Goal: Find specific page/section: Find specific page/section

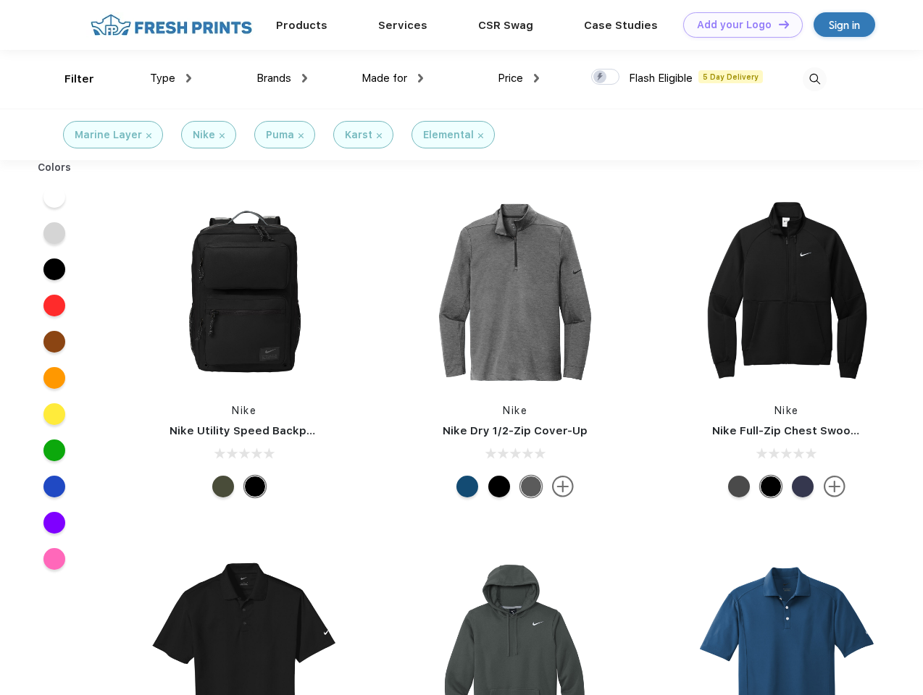
click at [737, 25] on link "Add your Logo Design Tool" at bounding box center [743, 24] width 120 height 25
click at [0, 0] on div "Design Tool" at bounding box center [0, 0] width 0 height 0
click at [777, 24] on link "Add your Logo Design Tool" at bounding box center [743, 24] width 120 height 25
click at [70, 79] on div "Filter" at bounding box center [79, 79] width 30 height 17
click at [171, 78] on span "Type" at bounding box center [162, 78] width 25 height 13
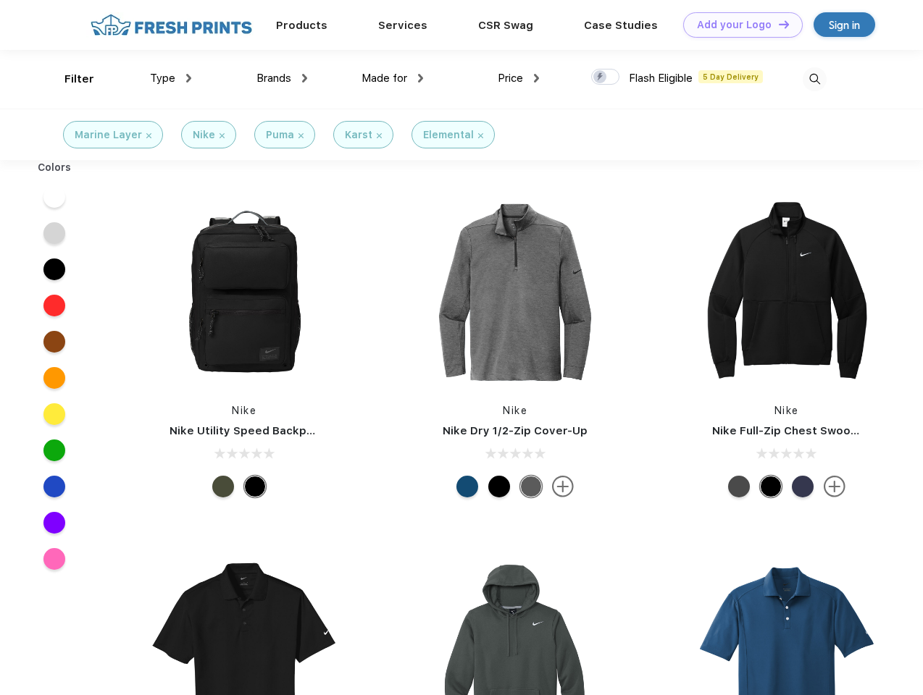
click at [282, 78] on span "Brands" at bounding box center [273, 78] width 35 height 13
click at [393, 78] on span "Made for" at bounding box center [384, 78] width 46 height 13
click at [519, 78] on span "Price" at bounding box center [510, 78] width 25 height 13
click at [606, 77] on div at bounding box center [605, 77] width 28 height 16
click at [600, 77] on input "checkbox" at bounding box center [595, 72] width 9 height 9
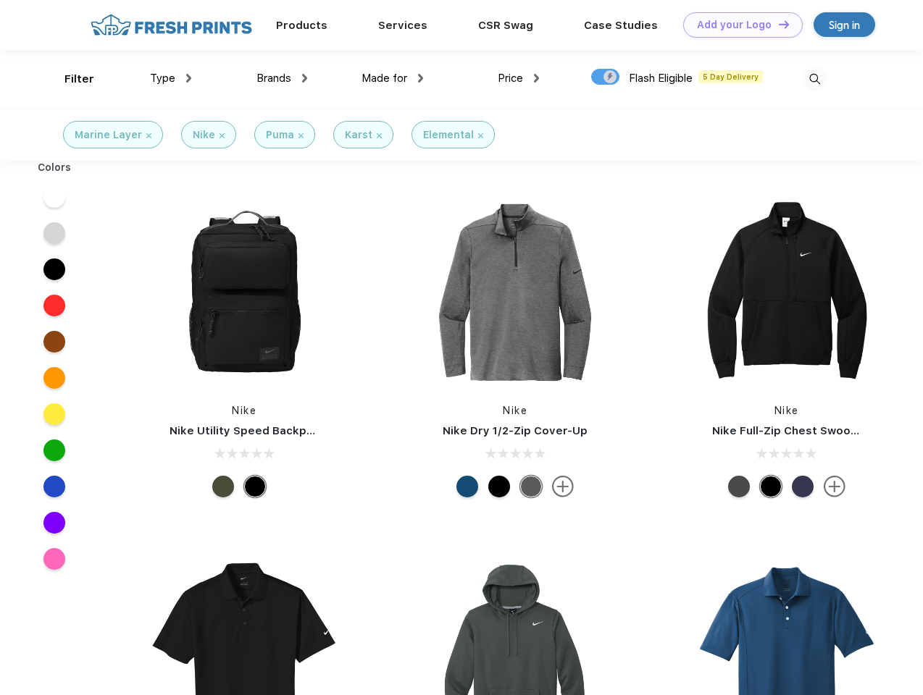
click at [814, 79] on img at bounding box center [815, 79] width 24 height 24
